Goal: Task Accomplishment & Management: Use online tool/utility

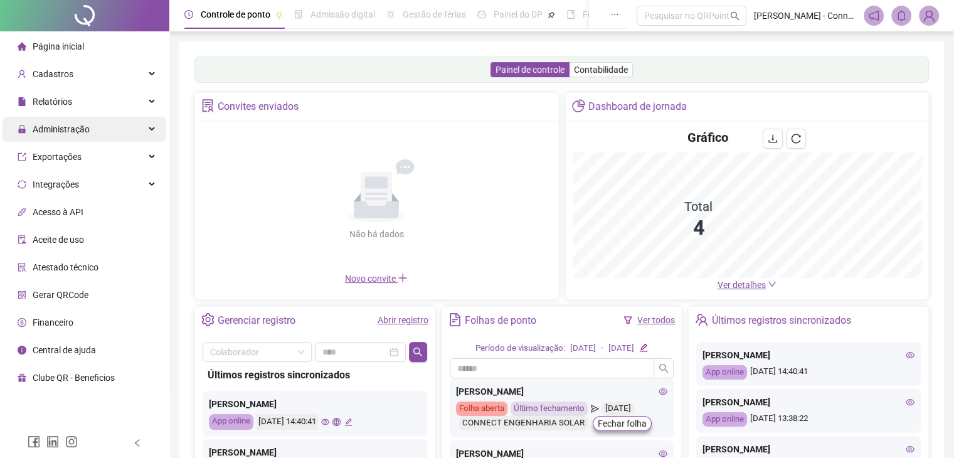
click at [75, 129] on span "Administração" at bounding box center [61, 129] width 57 height 10
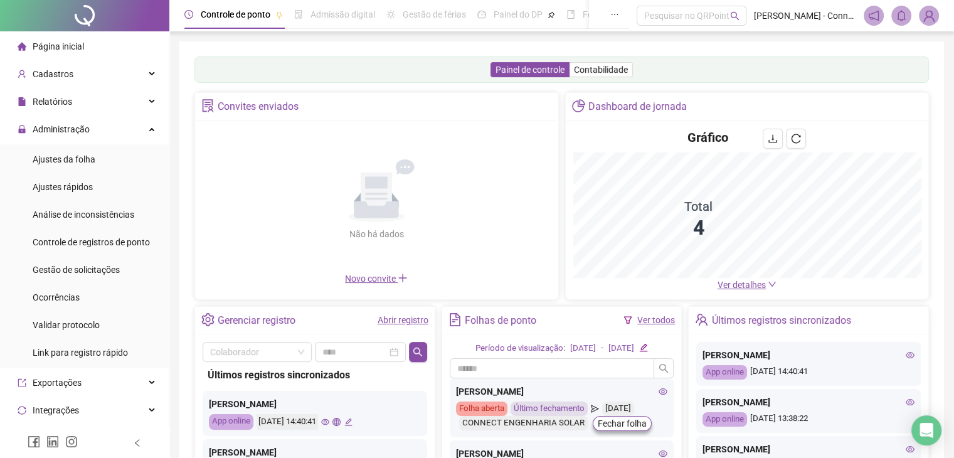
click at [85, 159] on span "Ajustes da folha" at bounding box center [64, 159] width 63 height 10
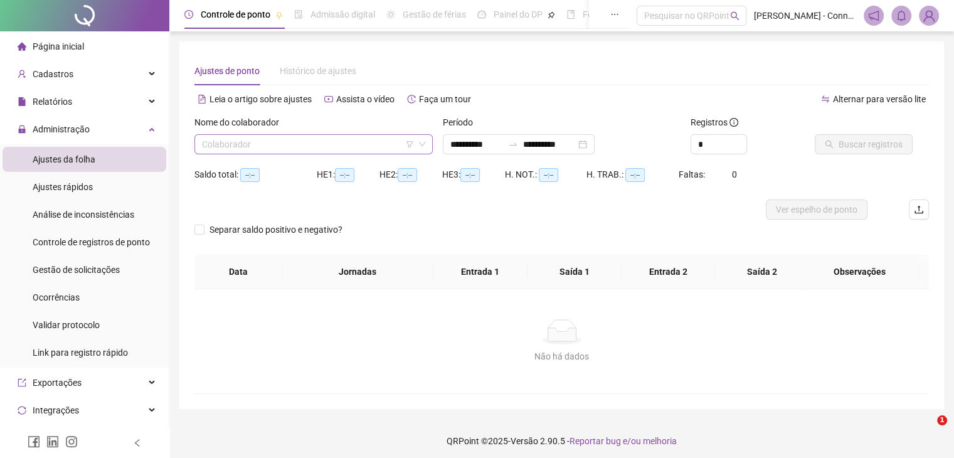
click at [275, 146] on input "search" at bounding box center [308, 144] width 212 height 19
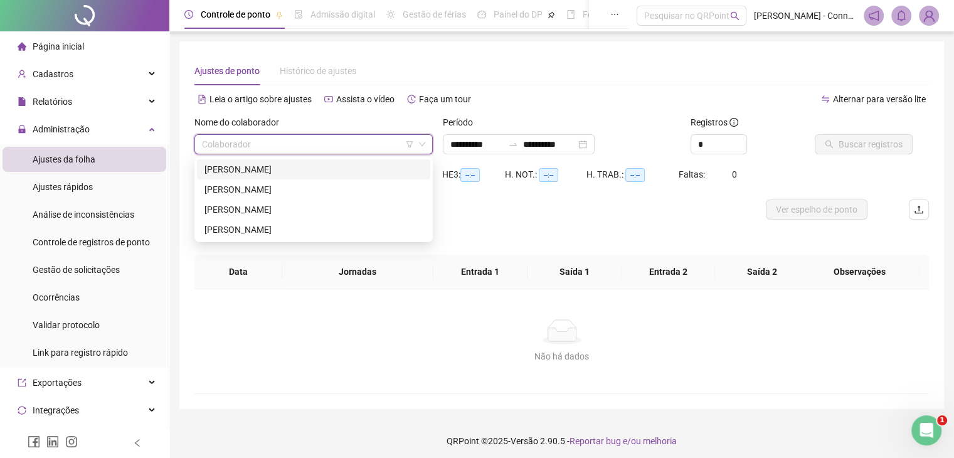
click at [274, 171] on div "[PERSON_NAME]" at bounding box center [314, 170] width 218 height 14
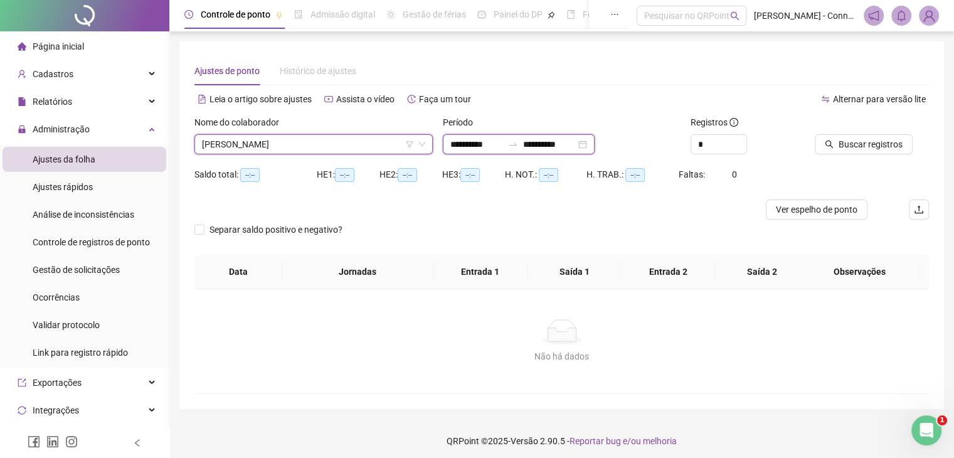
click at [559, 147] on input "**********" at bounding box center [549, 144] width 53 height 14
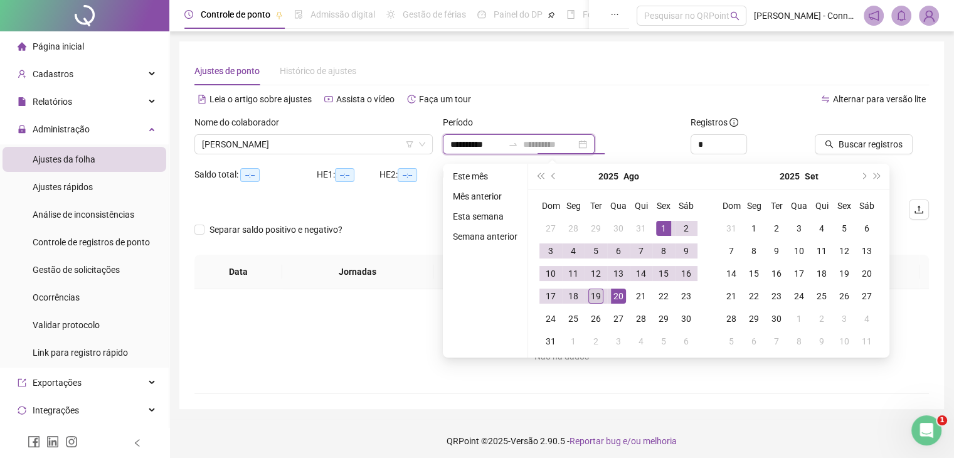
type input "**********"
click at [592, 294] on div "19" at bounding box center [596, 296] width 15 height 15
type input "**********"
click at [879, 142] on span "Buscar registros" at bounding box center [871, 144] width 64 height 14
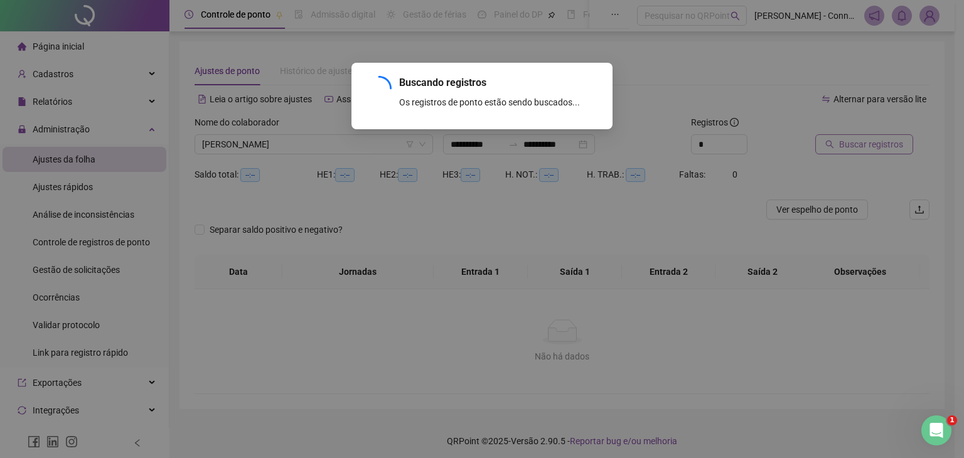
click at [879, 142] on div "Buscando registros Os registros de ponto estão sendo buscados... OK" at bounding box center [482, 229] width 964 height 458
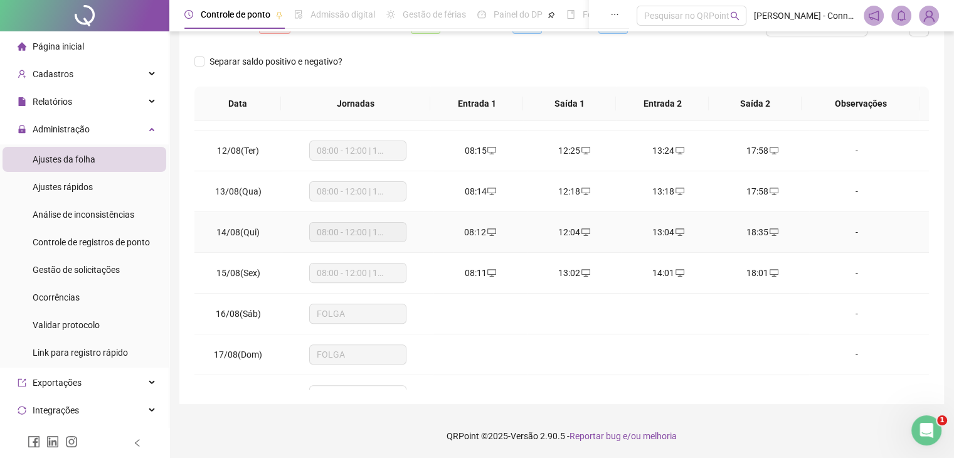
scroll to position [505, 0]
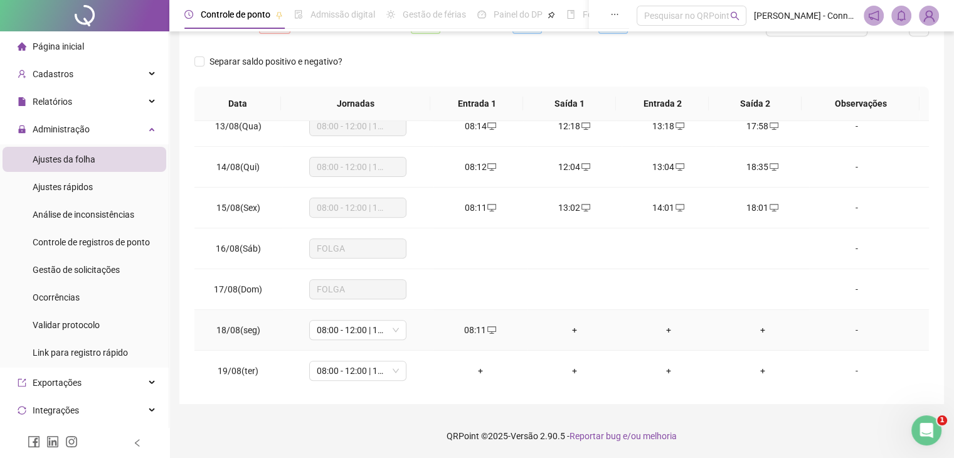
click at [572, 325] on div "+" at bounding box center [575, 330] width 74 height 14
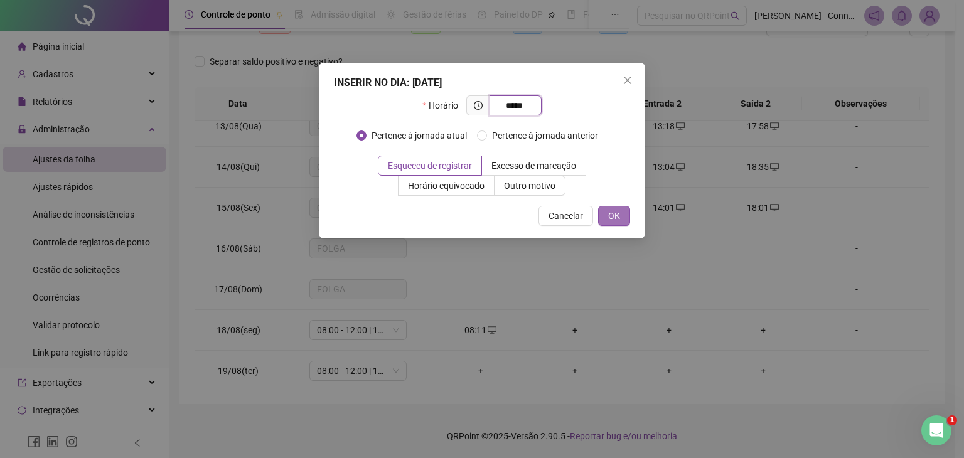
type input "*****"
click at [607, 215] on button "OK" at bounding box center [614, 216] width 32 height 20
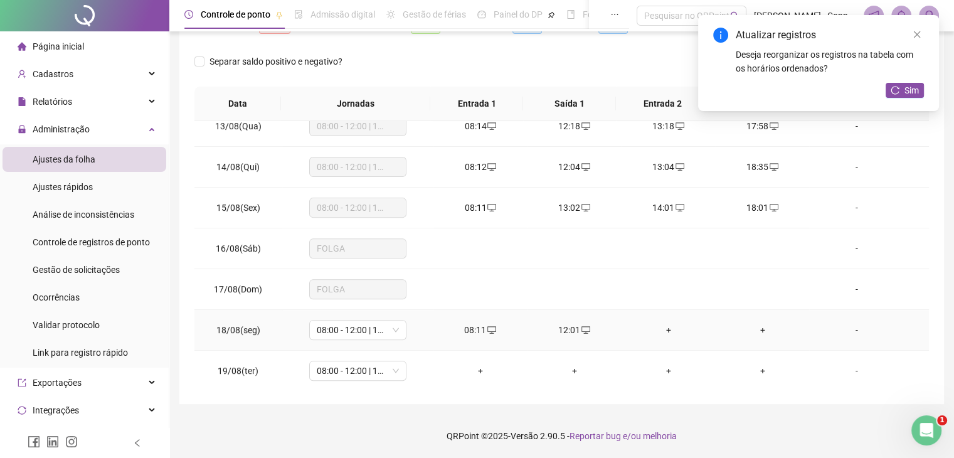
click at [663, 330] on div "+" at bounding box center [669, 330] width 74 height 14
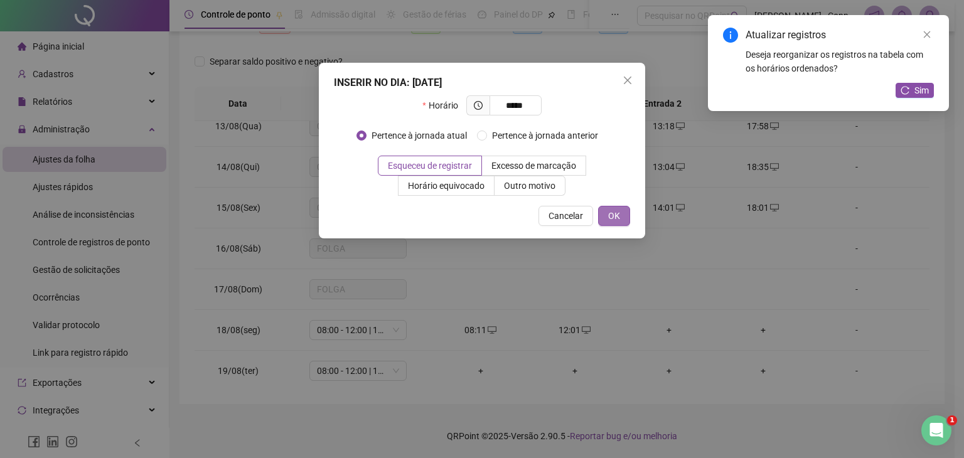
type input "*****"
click at [610, 216] on span "OK" at bounding box center [614, 216] width 12 height 14
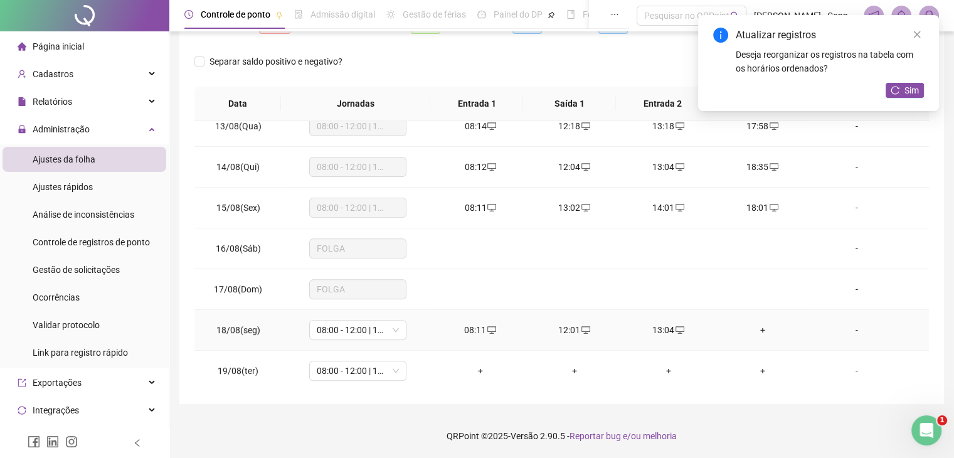
click at [756, 329] on div "+" at bounding box center [763, 330] width 74 height 14
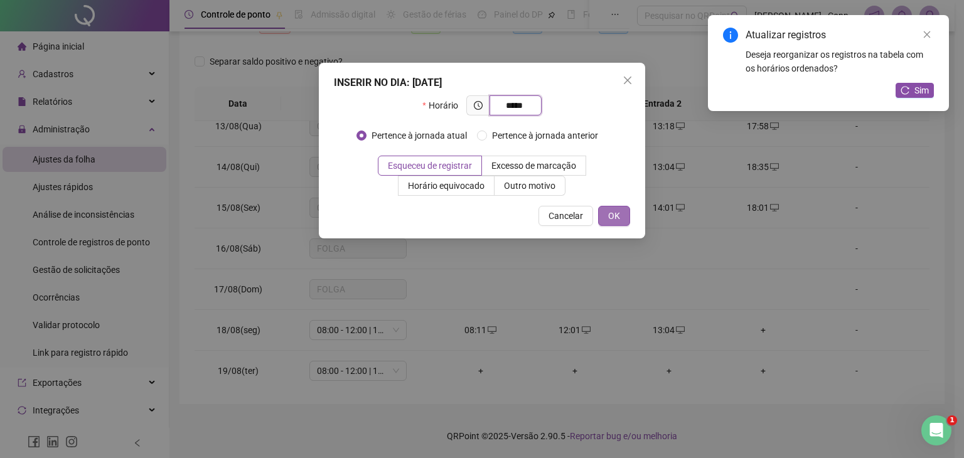
type input "*****"
click at [617, 214] on span "OK" at bounding box center [614, 216] width 12 height 14
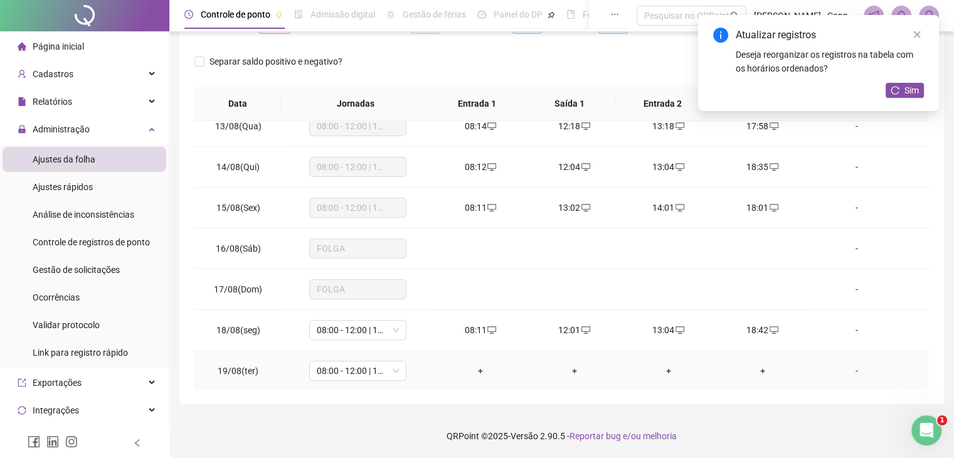
click at [478, 369] on div "+" at bounding box center [481, 371] width 74 height 14
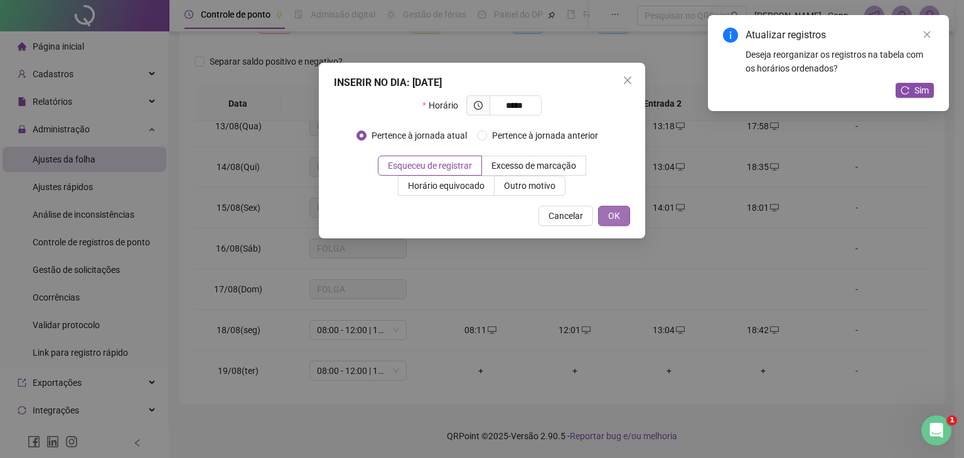
type input "*****"
click at [623, 213] on button "OK" at bounding box center [614, 216] width 32 height 20
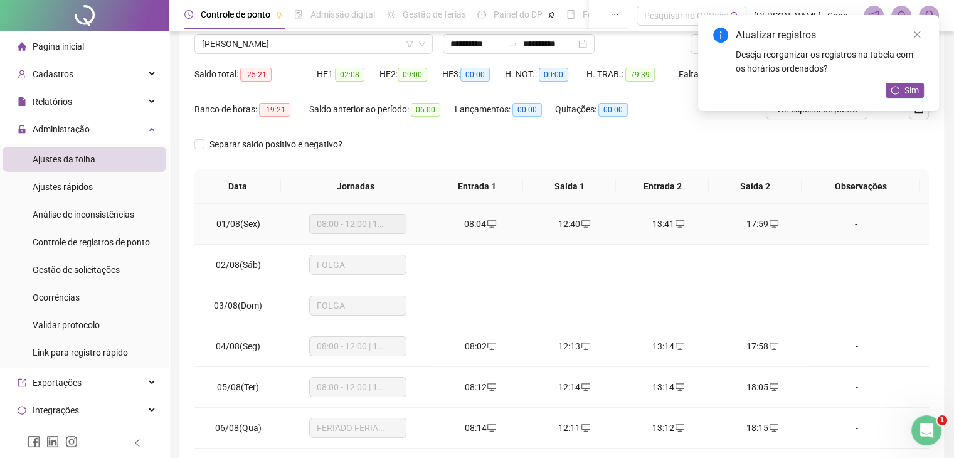
scroll to position [58, 0]
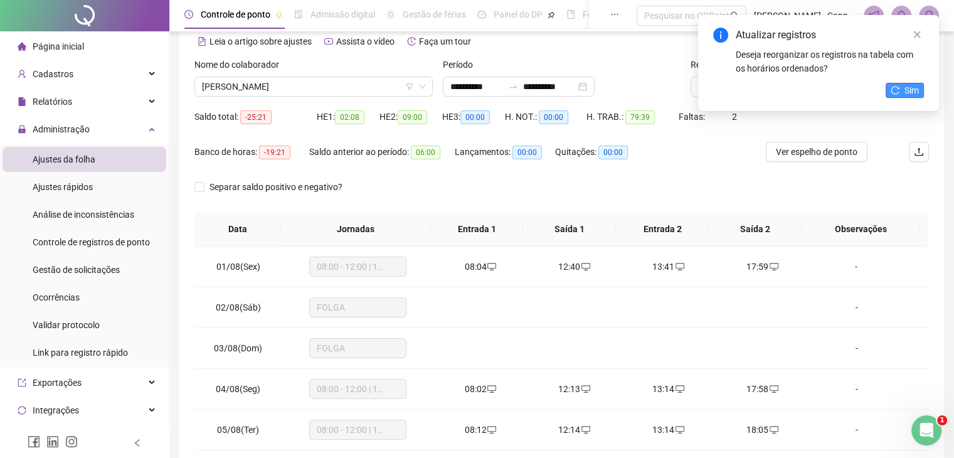
click at [902, 88] on button "Sim" at bounding box center [905, 90] width 38 height 15
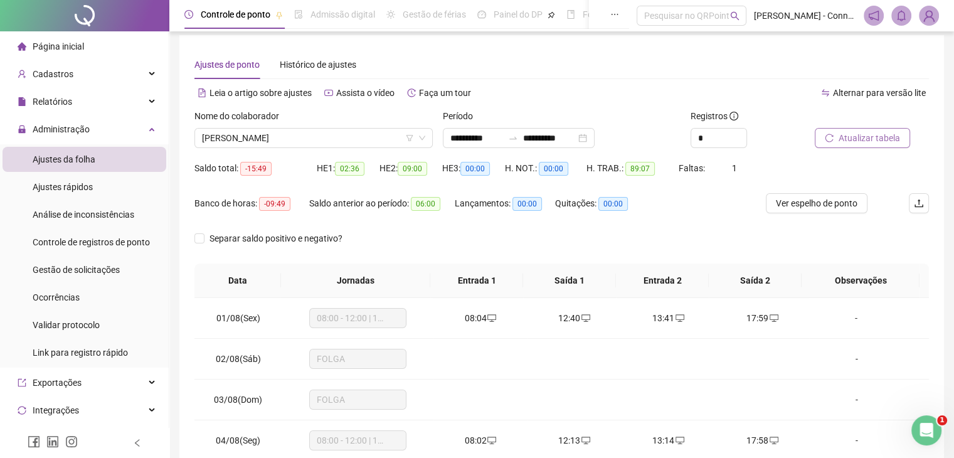
scroll to position [0, 0]
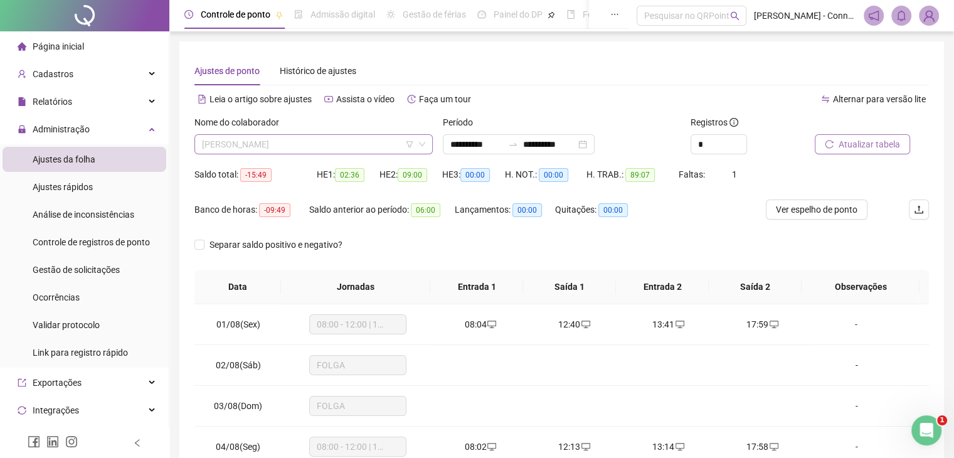
click at [301, 147] on span "[PERSON_NAME]" at bounding box center [313, 144] width 223 height 19
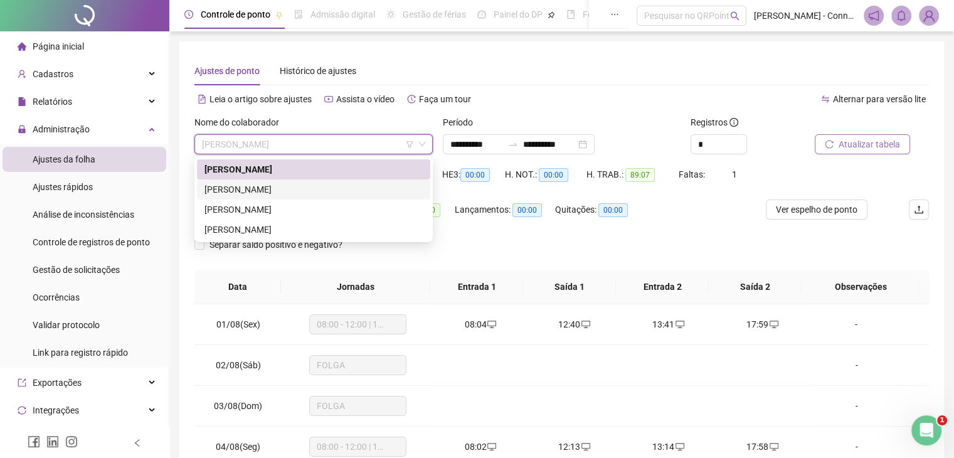
click at [304, 188] on div "[PERSON_NAME]" at bounding box center [314, 190] width 218 height 14
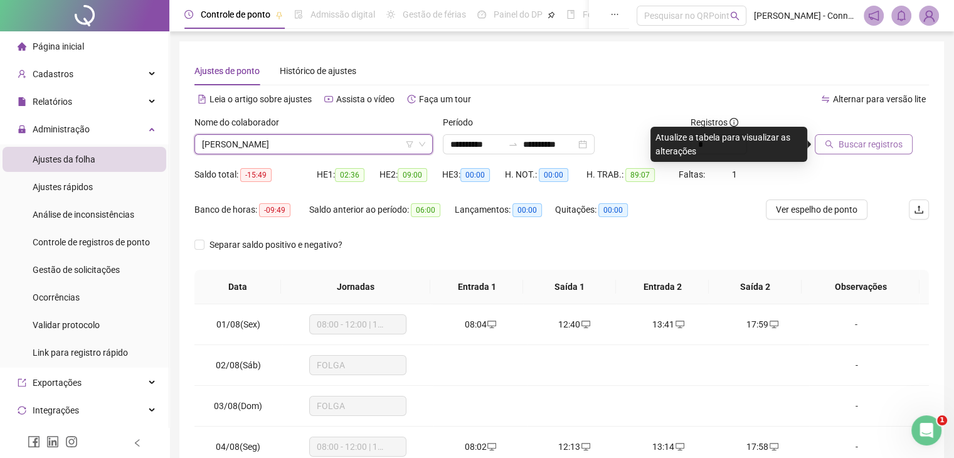
click at [874, 142] on span "Buscar registros" at bounding box center [871, 144] width 64 height 14
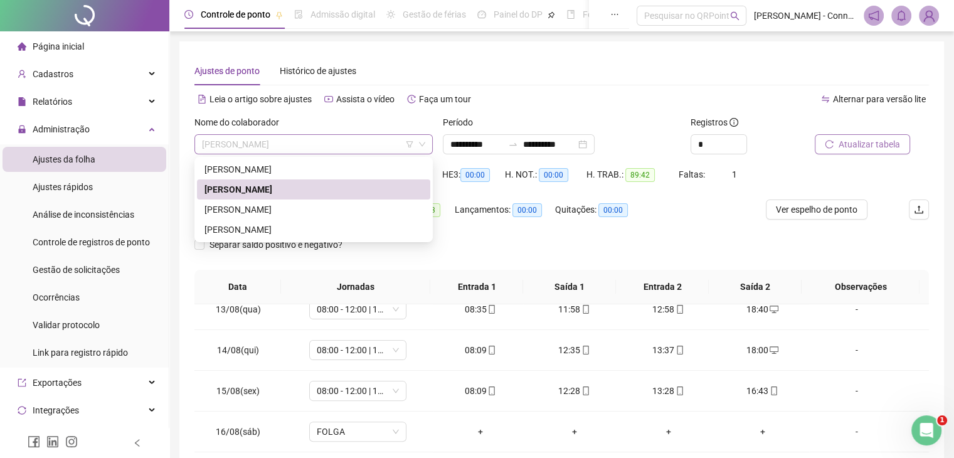
click at [360, 146] on span "[PERSON_NAME]" at bounding box center [313, 144] width 223 height 19
click at [358, 207] on div "[PERSON_NAME]" at bounding box center [314, 210] width 218 height 14
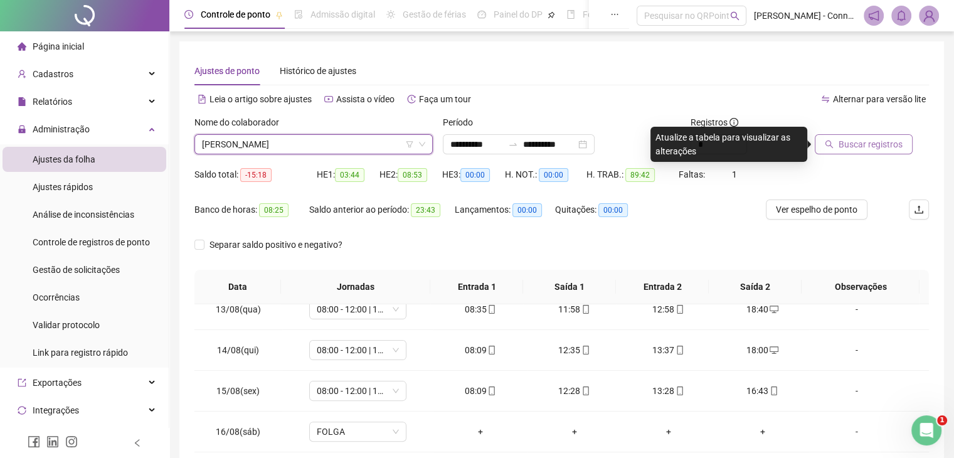
click at [877, 142] on span "Buscar registros" at bounding box center [871, 144] width 64 height 14
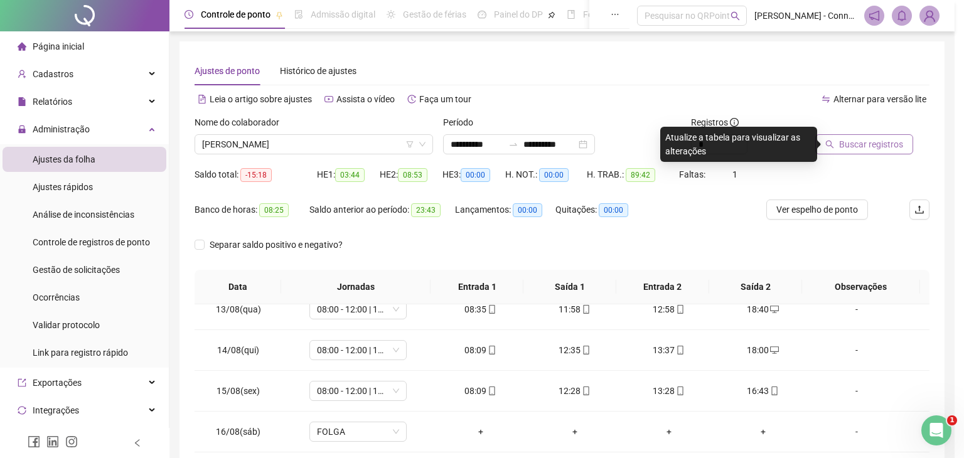
click at [877, 142] on div "Buscando registros Os registros de ponto estão sendo buscados... OK" at bounding box center [482, 229] width 964 height 458
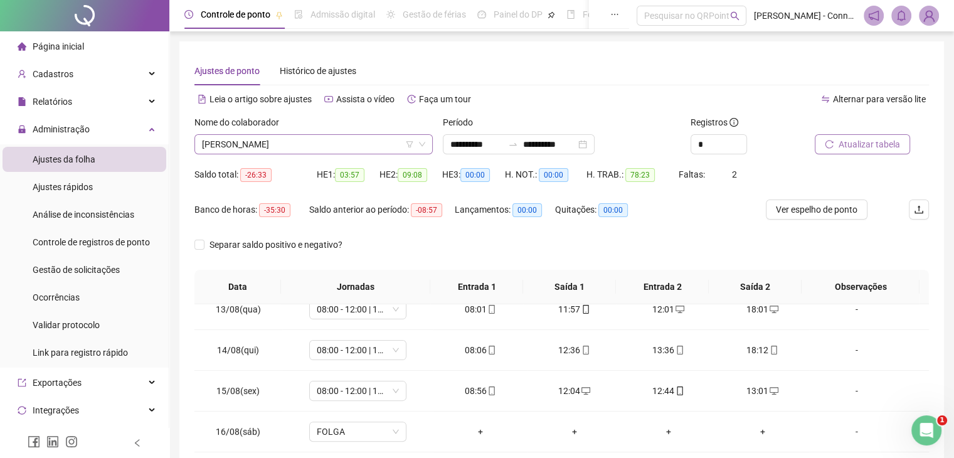
click at [302, 144] on span "[PERSON_NAME]" at bounding box center [313, 144] width 223 height 19
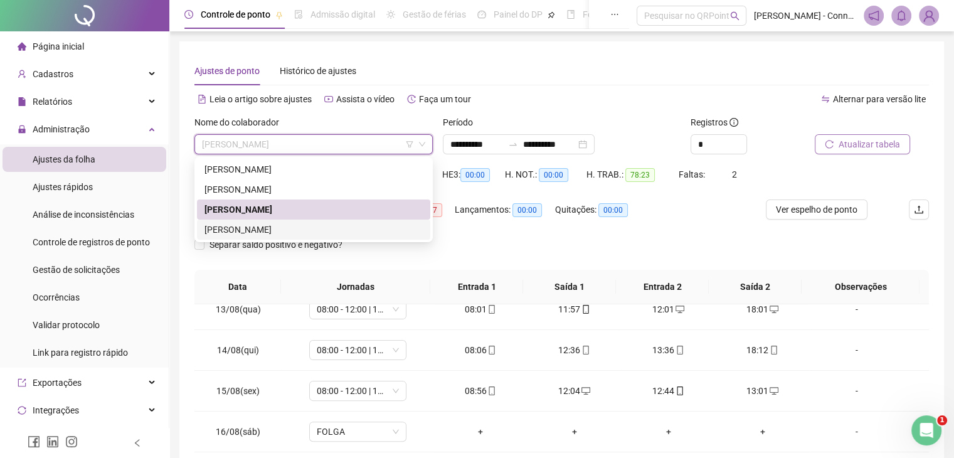
drag, startPoint x: 309, startPoint y: 233, endPoint x: 404, endPoint y: 211, distance: 97.7
click at [309, 233] on div "[PERSON_NAME]" at bounding box center [314, 230] width 218 height 14
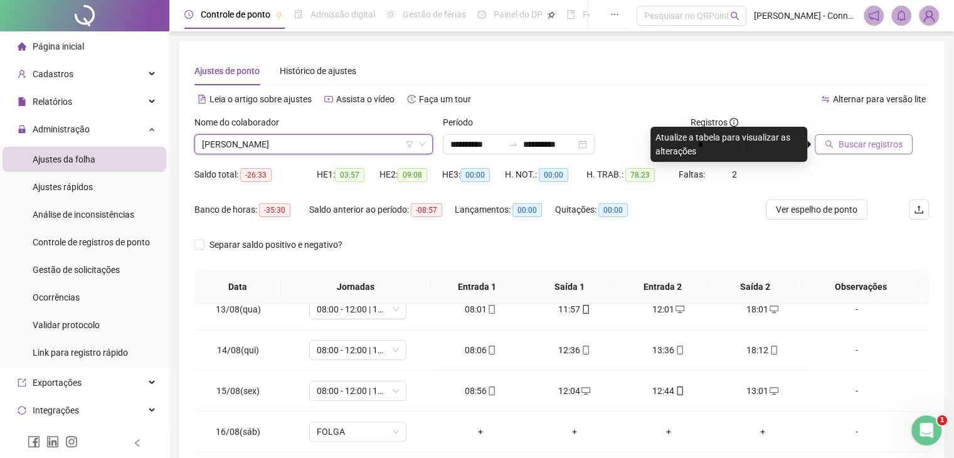
click at [850, 142] on span "Buscar registros" at bounding box center [871, 144] width 64 height 14
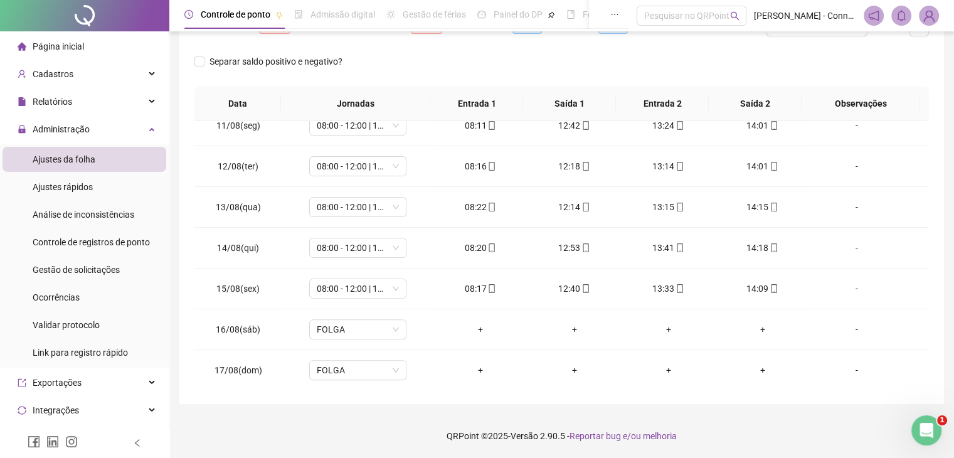
scroll to position [505, 0]
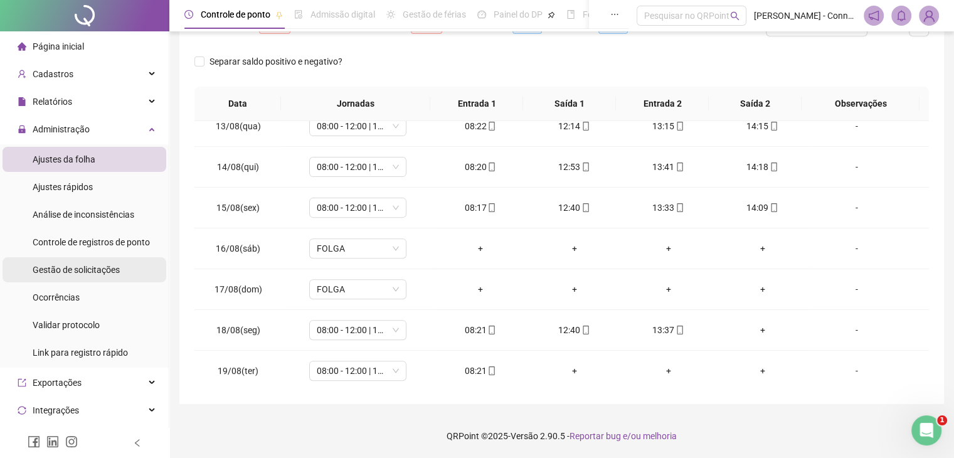
click at [63, 267] on span "Gestão de solicitações" at bounding box center [76, 270] width 87 height 10
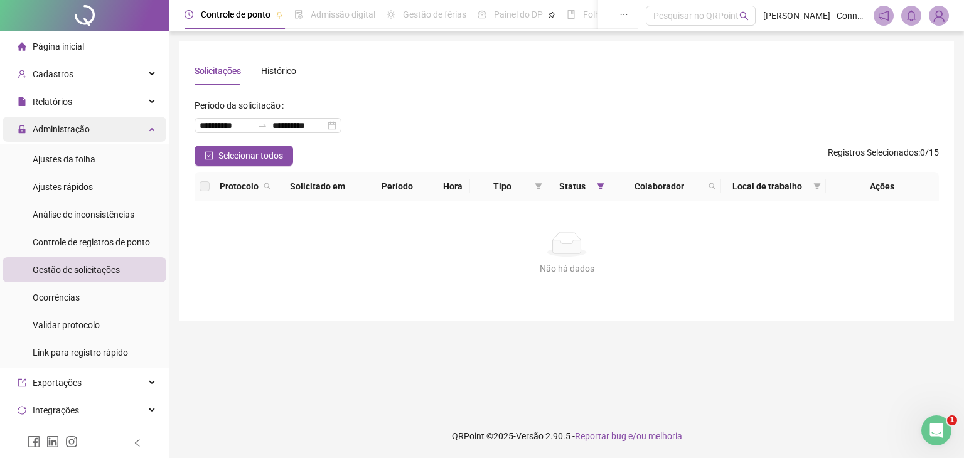
click at [88, 126] on div "Administração" at bounding box center [85, 129] width 164 height 25
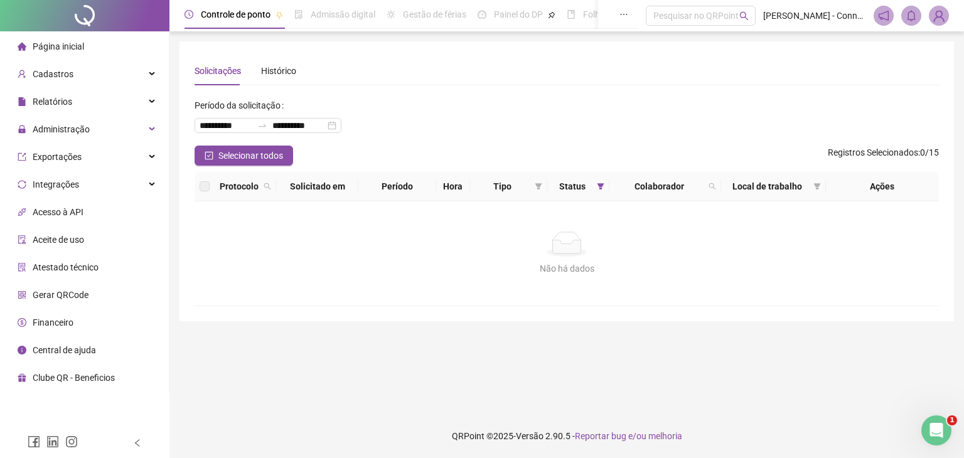
click at [86, 43] on li "Página inicial" at bounding box center [85, 46] width 164 height 25
